Goal: Transaction & Acquisition: Purchase product/service

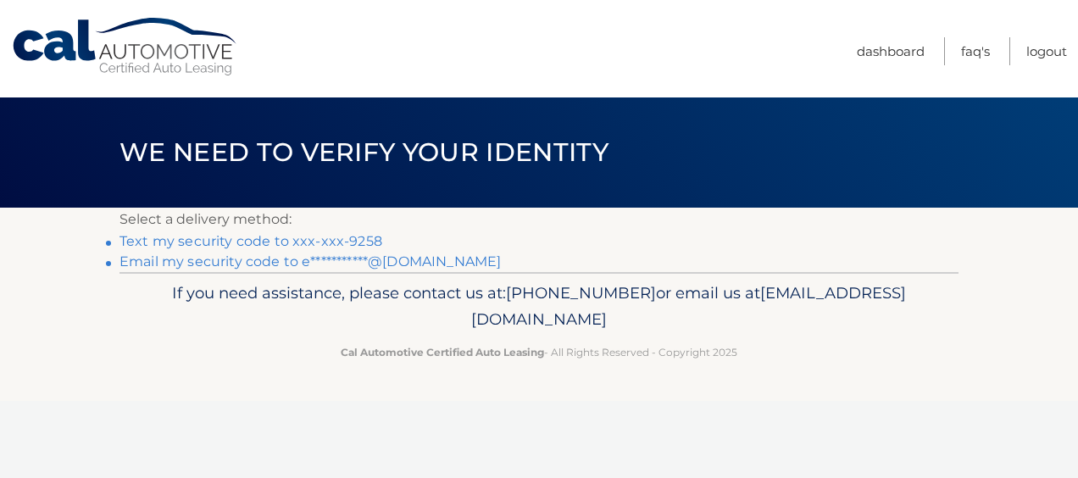
click at [342, 242] on link "Text my security code to xxx-xxx-9258" at bounding box center [250, 241] width 263 height 16
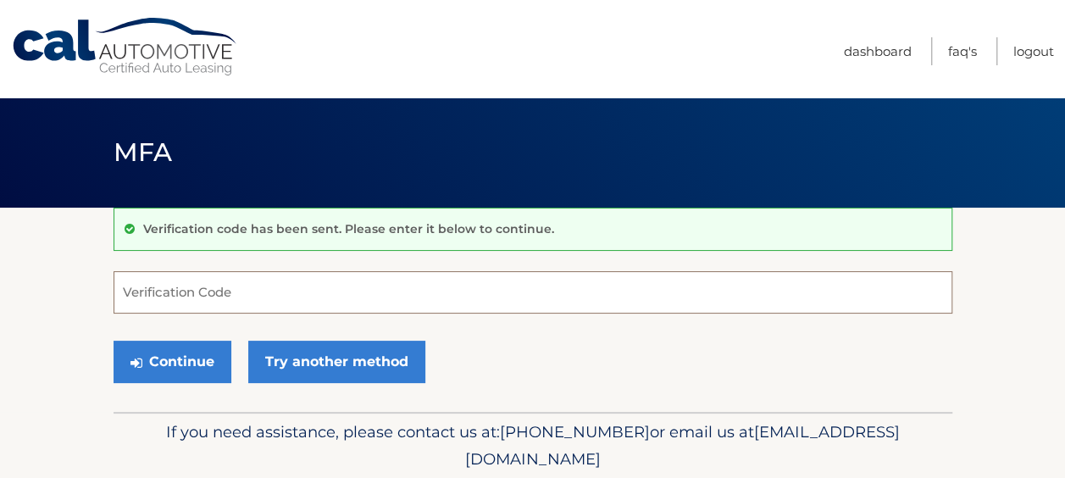
click at [285, 303] on input "Verification Code" at bounding box center [533, 292] width 839 height 42
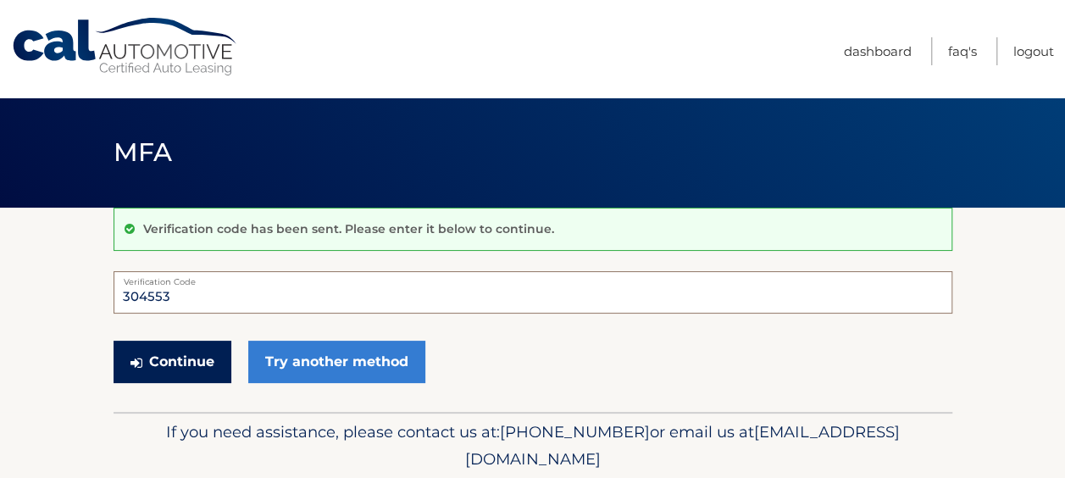
type input "304553"
click at [168, 379] on button "Continue" at bounding box center [173, 362] width 118 height 42
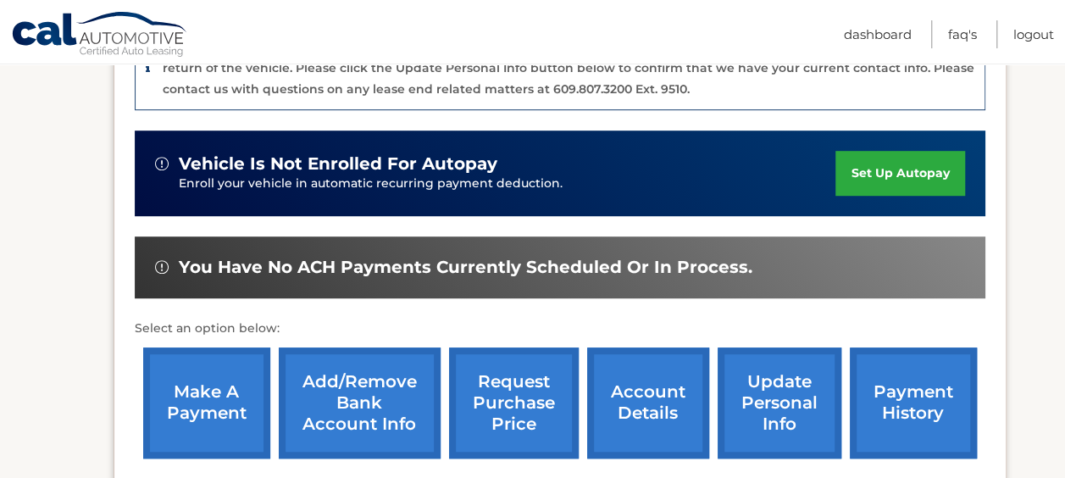
scroll to position [465, 0]
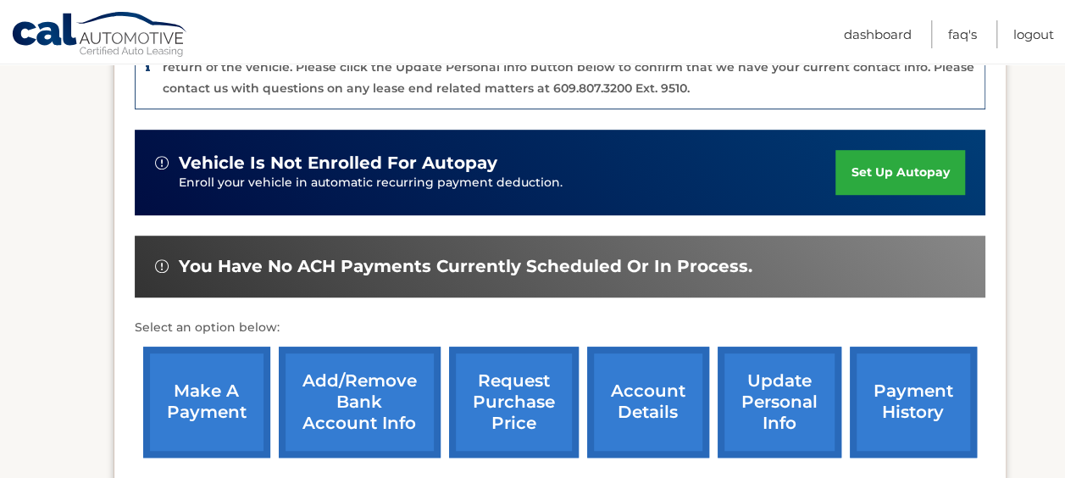
click at [224, 408] on link "make a payment" at bounding box center [206, 402] width 127 height 111
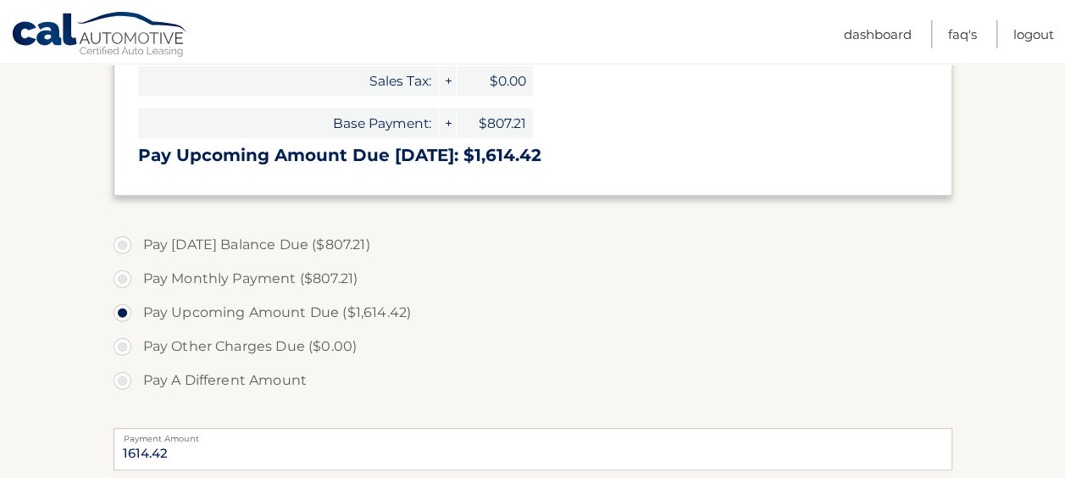
scroll to position [439, 0]
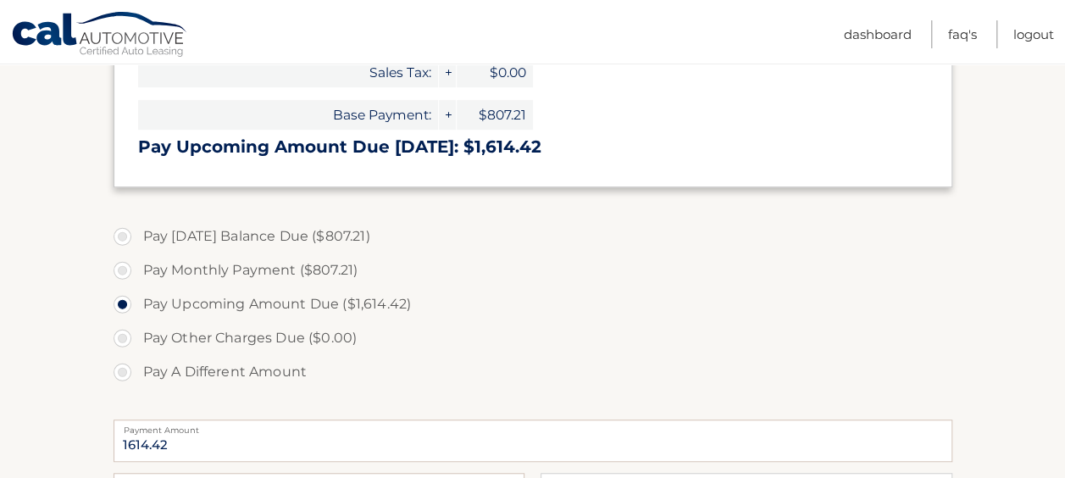
click at [131, 275] on label "Pay Monthly Payment ($807.21)" at bounding box center [533, 270] width 839 height 34
click at [131, 275] on input "Pay Monthly Payment ($807.21)" at bounding box center [128, 266] width 17 height 27
radio input "true"
type input "807.21"
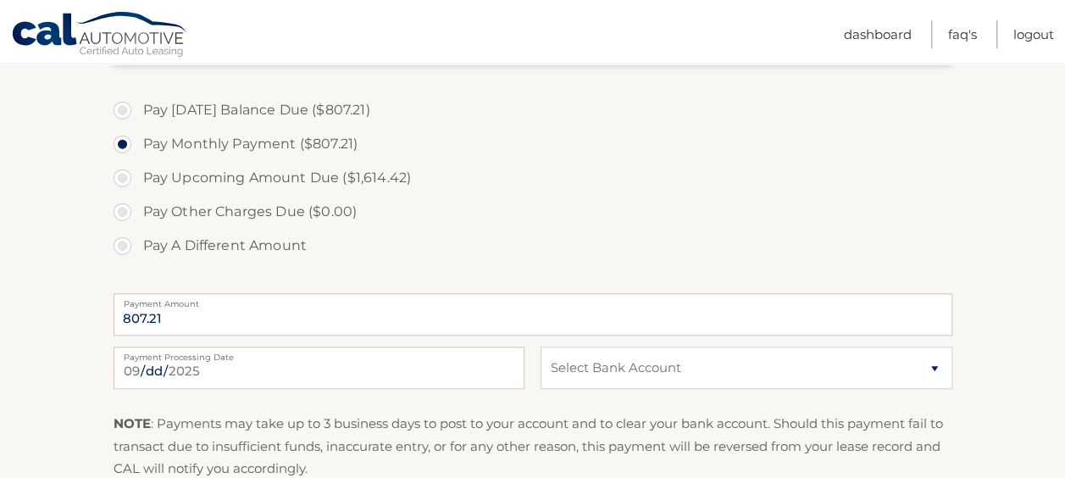
scroll to position [563, 0]
click at [121, 112] on label "Pay Today's Balance Due ($807.21)" at bounding box center [533, 113] width 839 height 34
click at [121, 112] on input "Pay Today's Balance Due ($807.21)" at bounding box center [128, 109] width 17 height 27
radio input "true"
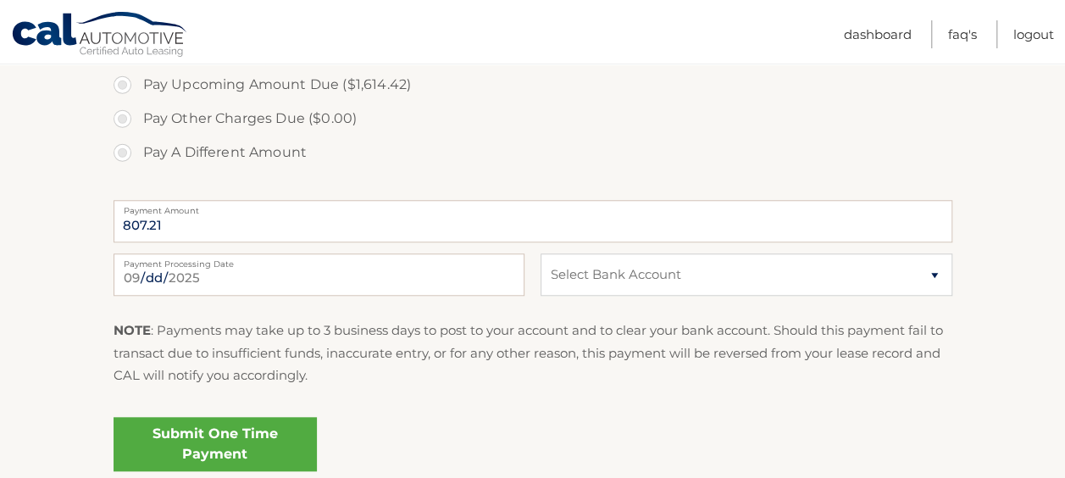
scroll to position [659, 0]
click at [935, 275] on select "Select Bank Account Checking CAPITAL ONE N.A. *****6860 Checking CAPITAL ONE, N…" at bounding box center [746, 274] width 411 height 42
select select "MDJhMmMxODQtY2ViOS00MTZhLThmYWYtNmRjYzE3YzM2ZjA0"
click at [541, 253] on select "Select Bank Account Checking CAPITAL ONE N.A. *****6860 Checking CAPITAL ONE, N…" at bounding box center [746, 274] width 411 height 42
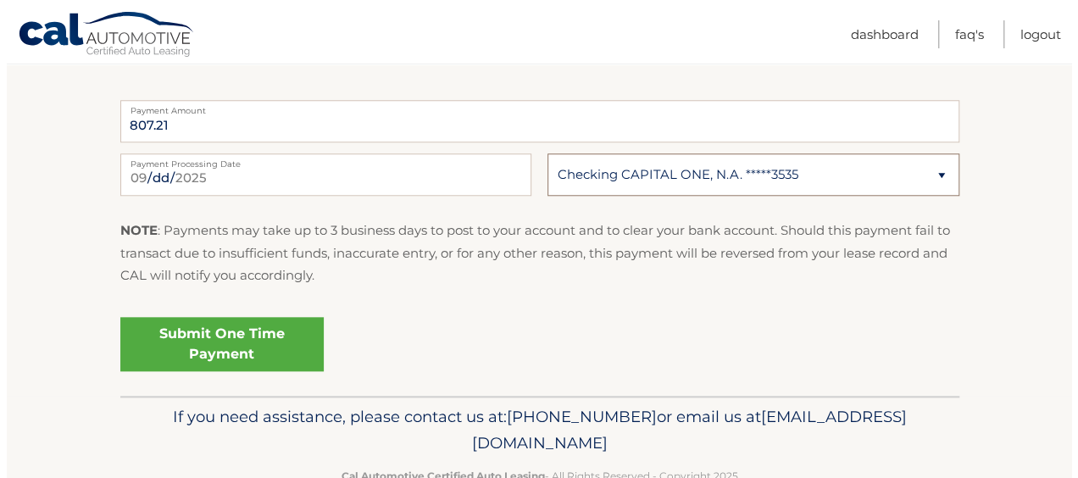
scroll to position [798, 0]
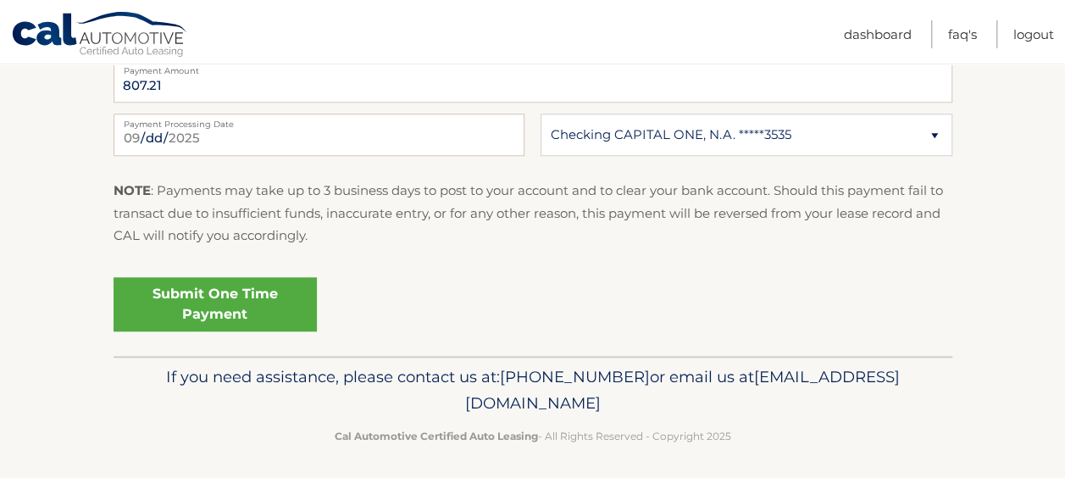
click at [275, 317] on link "Submit One Time Payment" at bounding box center [215, 304] width 203 height 54
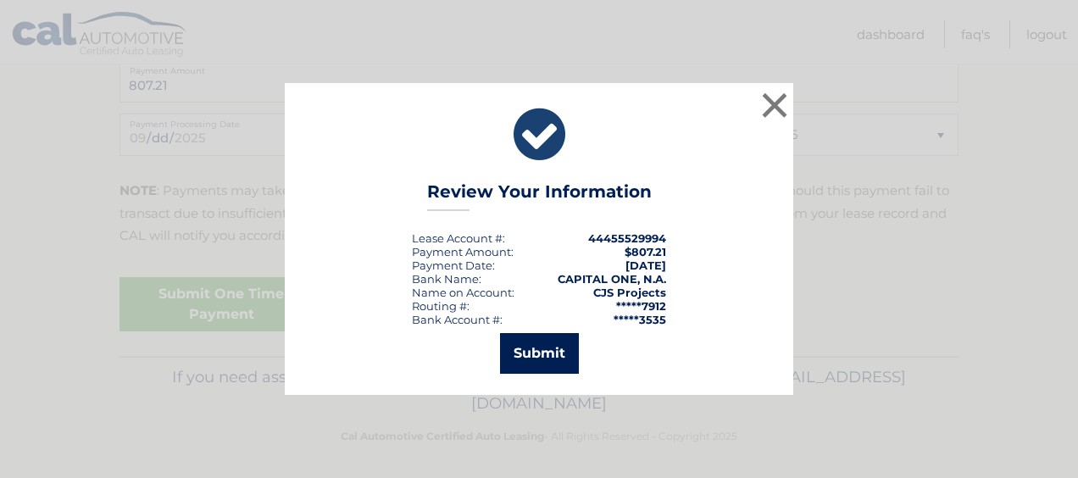
click at [549, 339] on button "Submit" at bounding box center [539, 353] width 79 height 41
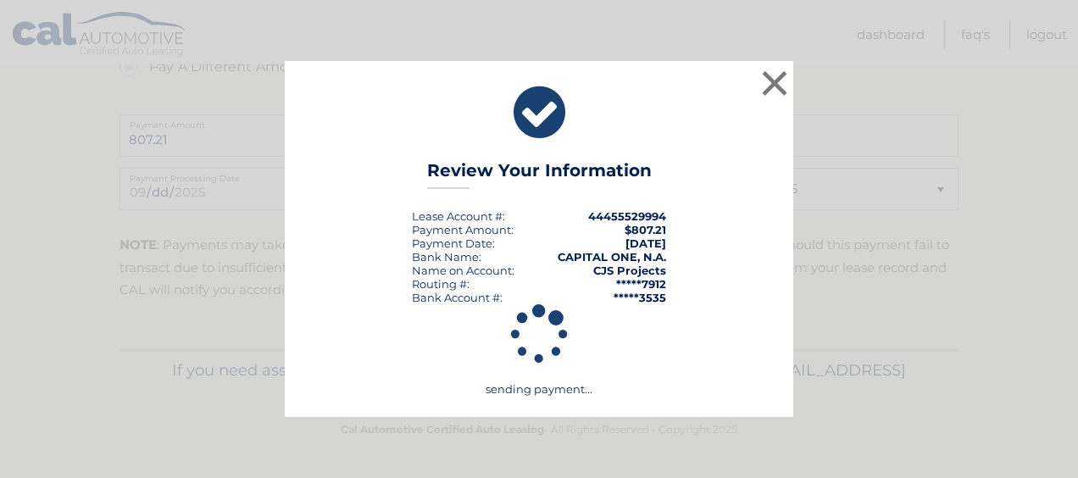
scroll to position [743, 0]
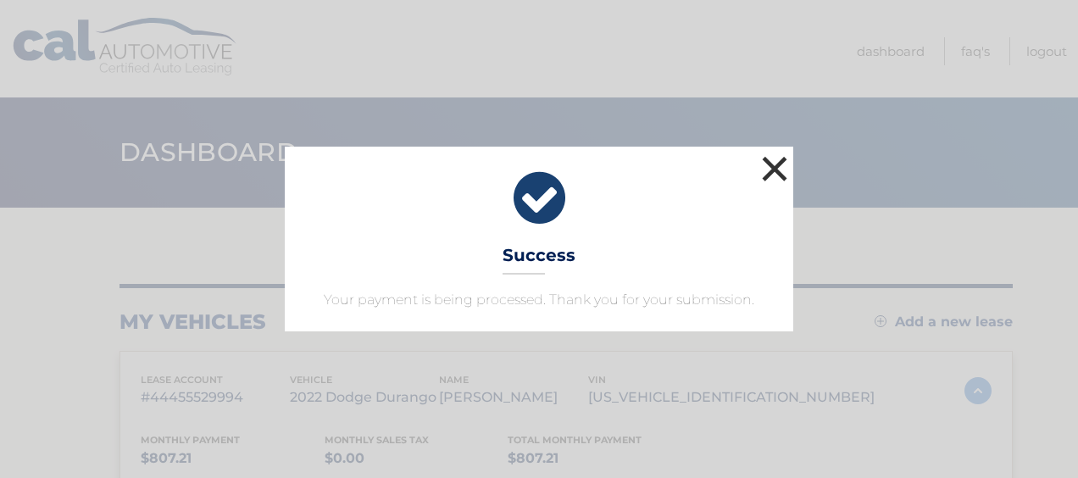
click at [775, 163] on button "×" at bounding box center [775, 169] width 34 height 34
